Goal: Ask a question

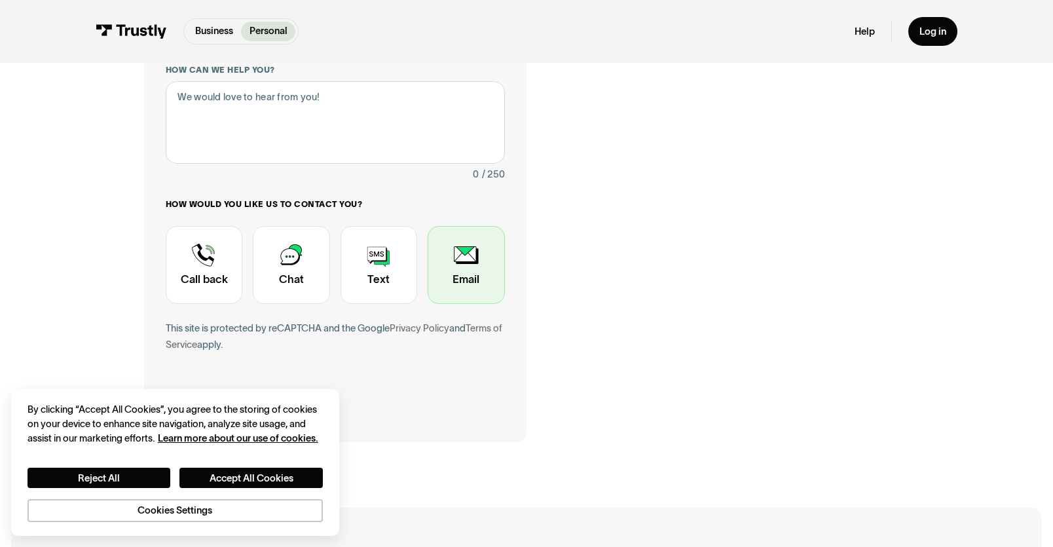
scroll to position [369, 0]
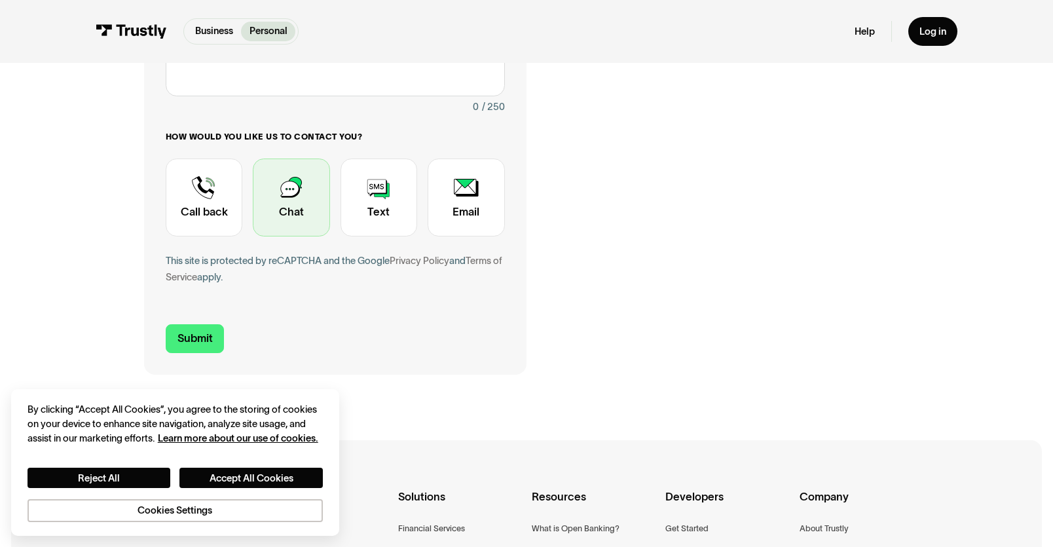
click at [299, 217] on div "Contact Trustly Support" at bounding box center [291, 197] width 77 height 78
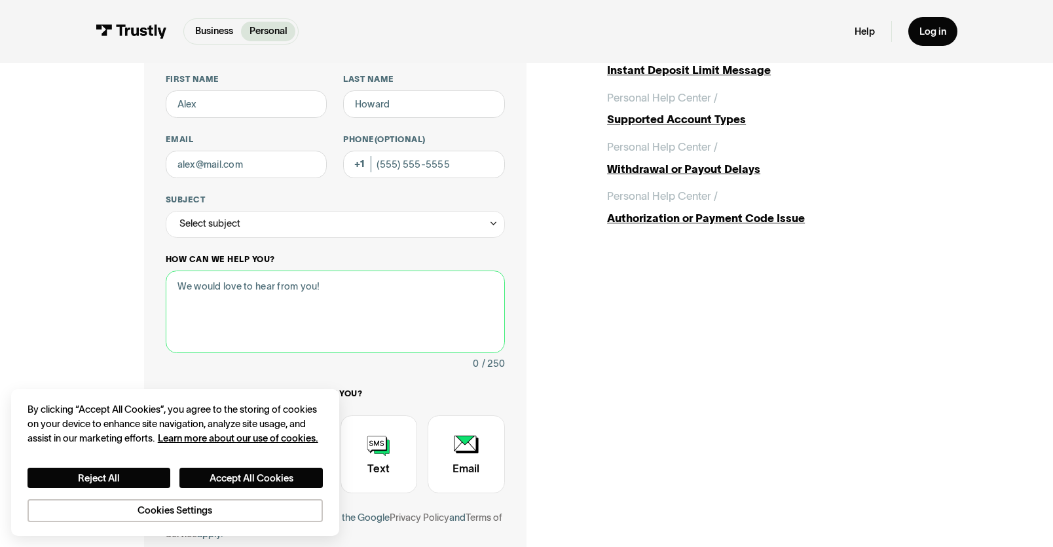
click at [255, 300] on textarea "How can we help you?" at bounding box center [335, 311] width 339 height 82
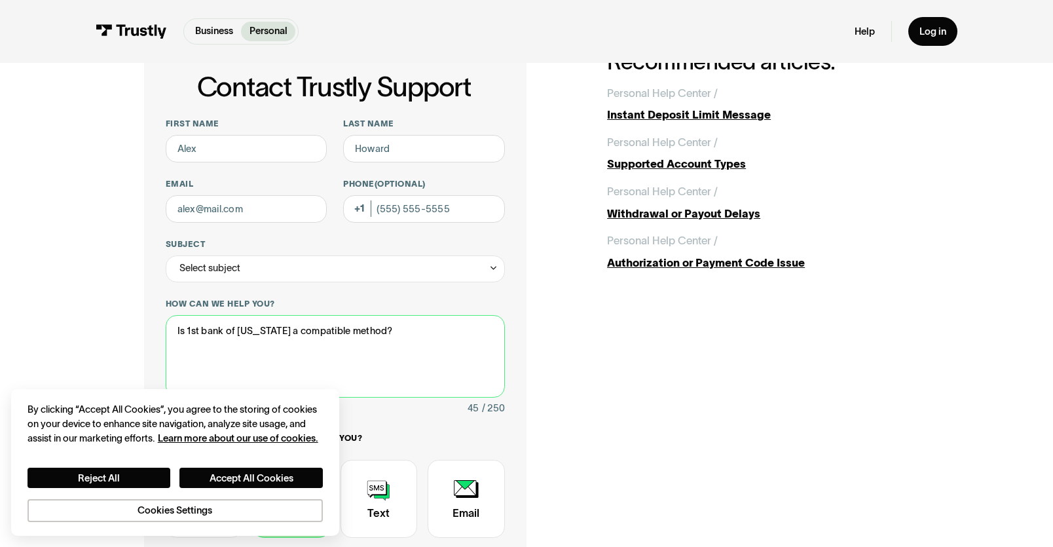
scroll to position [60, 0]
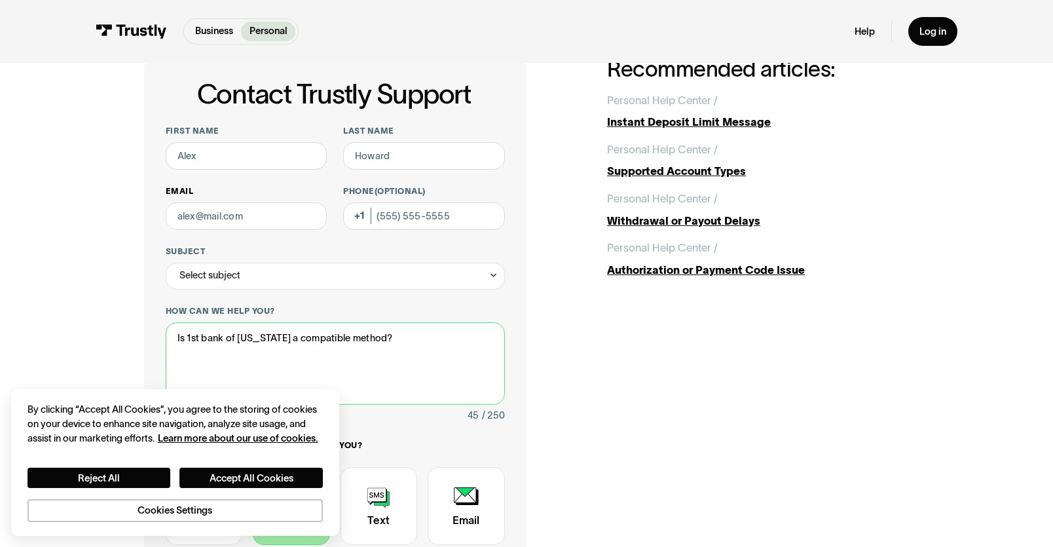
type textarea "Is 1st bank of [US_STATE] a compatible method?"
click at [231, 228] on input "Email" at bounding box center [246, 215] width 161 height 27
type input "[EMAIL_ADDRESS][PERSON_NAME][DOMAIN_NAME]"
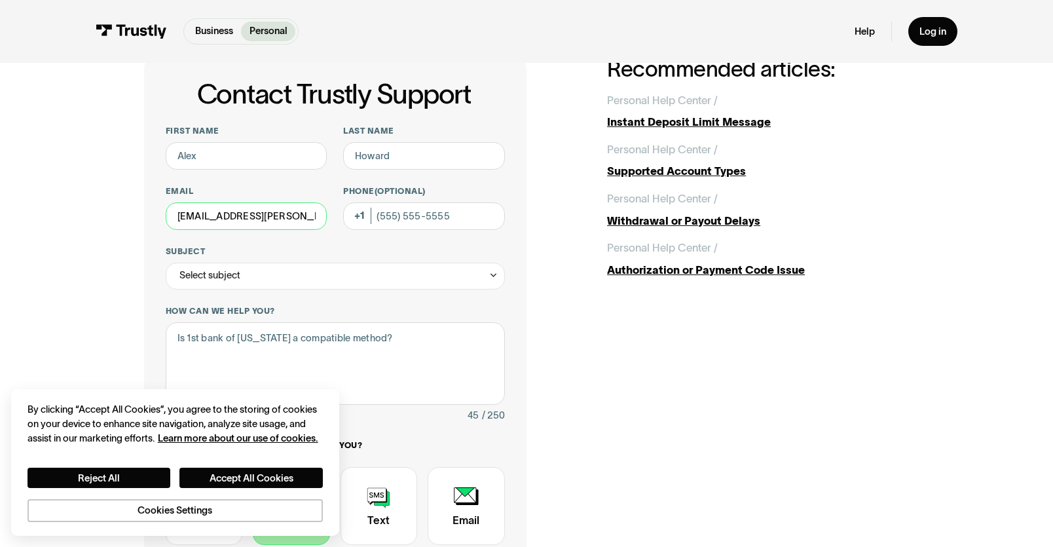
scroll to position [0, 33]
click at [223, 167] on input "First name" at bounding box center [246, 155] width 161 height 27
type input "Ben"
click at [397, 163] on input "Last name" at bounding box center [423, 155] width 161 height 27
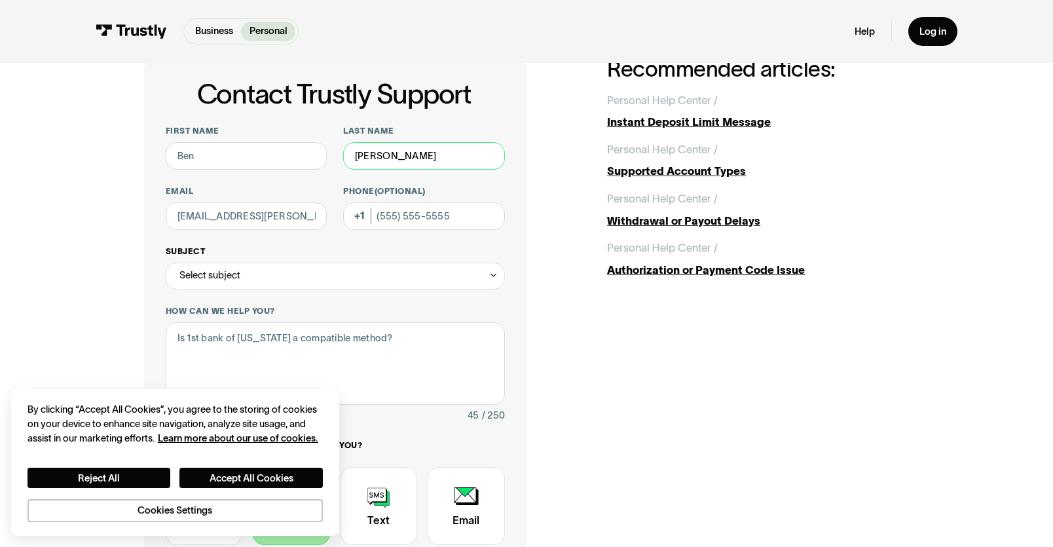
type input "[PERSON_NAME]"
click at [256, 279] on div "Select subject" at bounding box center [335, 275] width 339 height 27
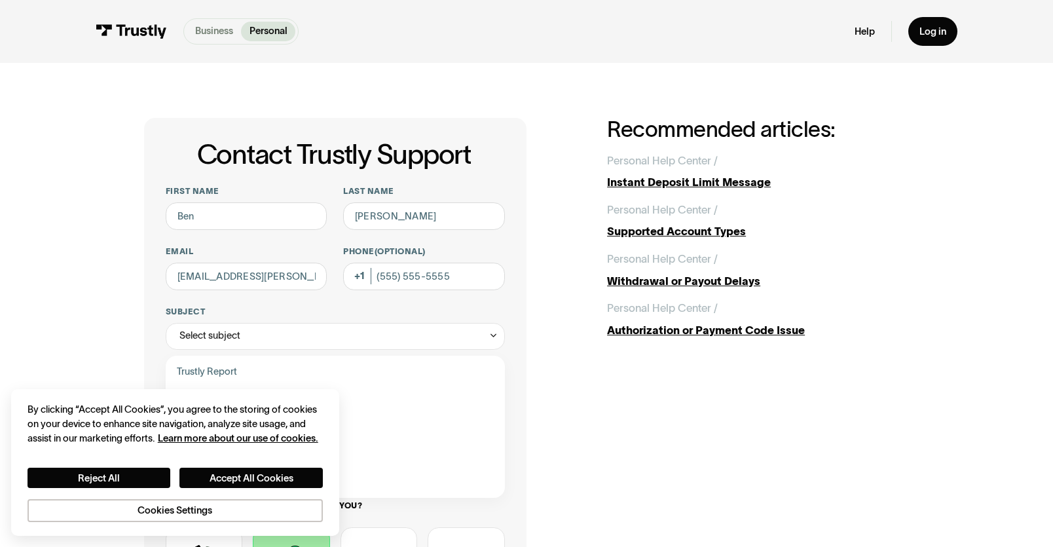
click at [215, 30] on p "Business" at bounding box center [214, 31] width 38 height 14
